Goal: Navigation & Orientation: Find specific page/section

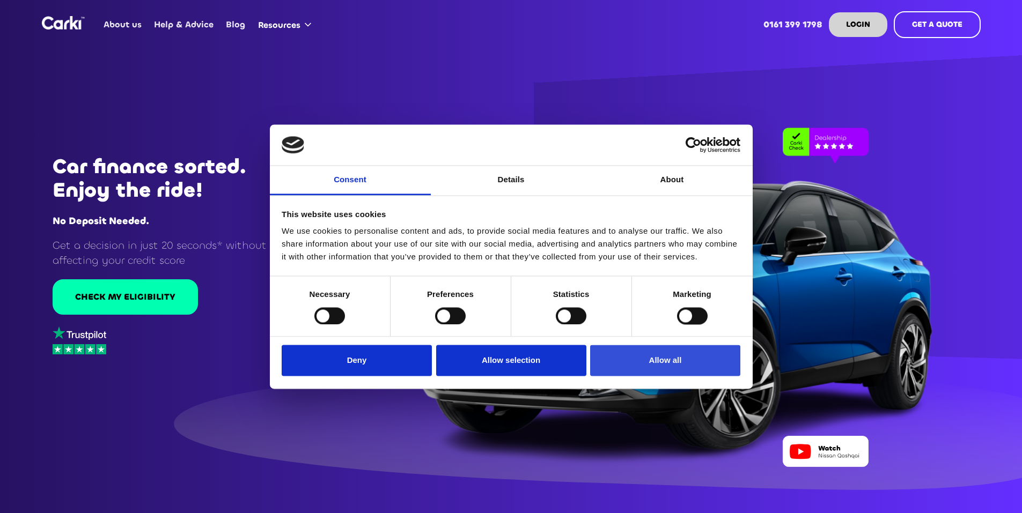
click at [674, 363] on button "Allow all" at bounding box center [665, 360] width 150 height 31
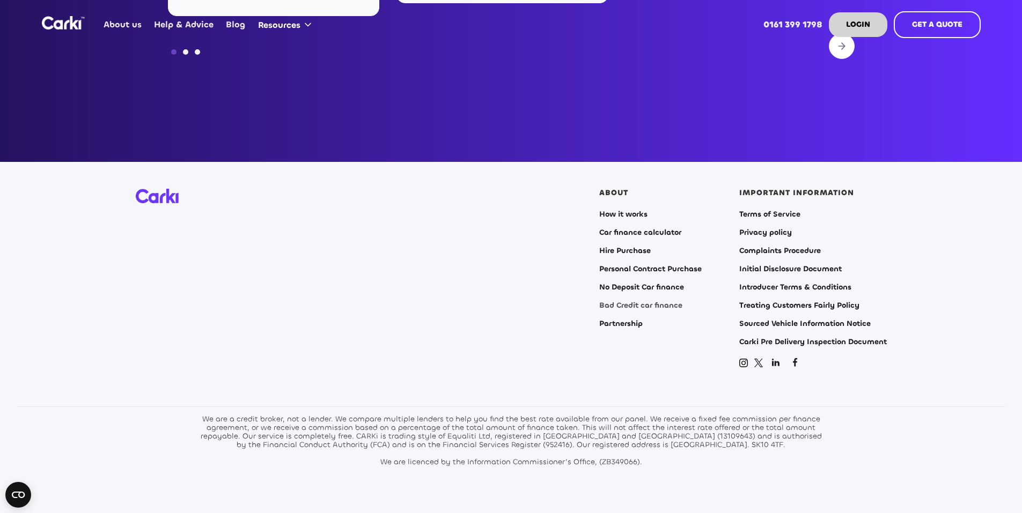
scroll to position [4345, 0]
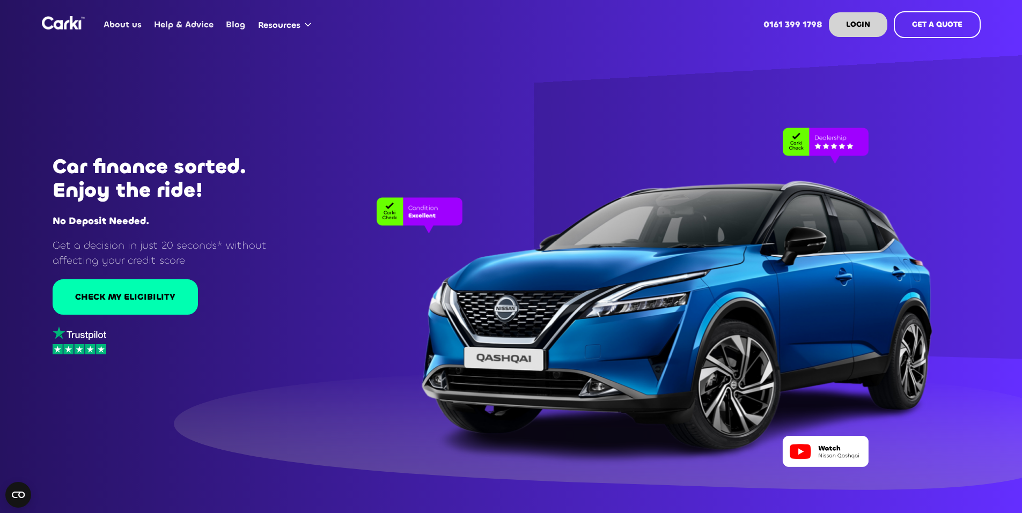
click at [117, 23] on link "About us" at bounding box center [123, 25] width 50 height 42
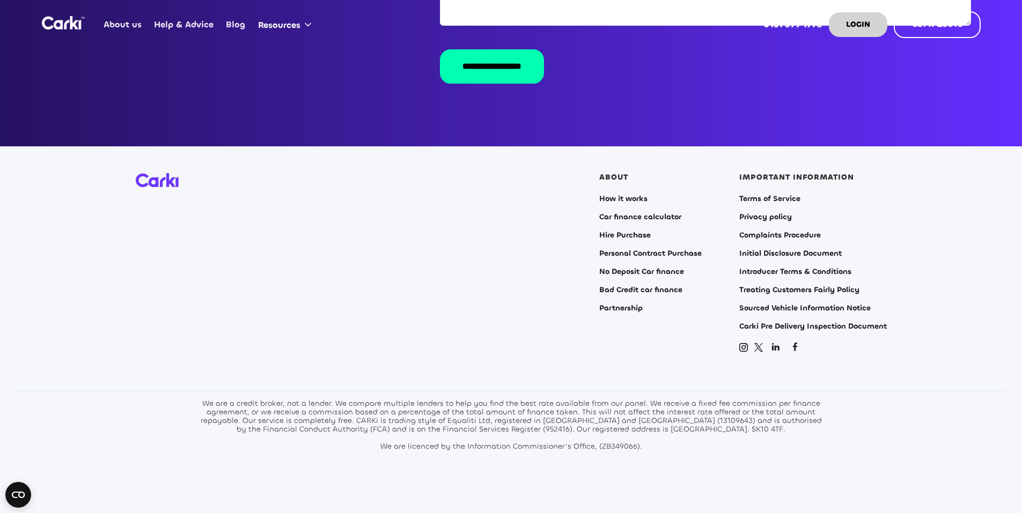
scroll to position [2150, 0]
